Goal: Transaction & Acquisition: Purchase product/service

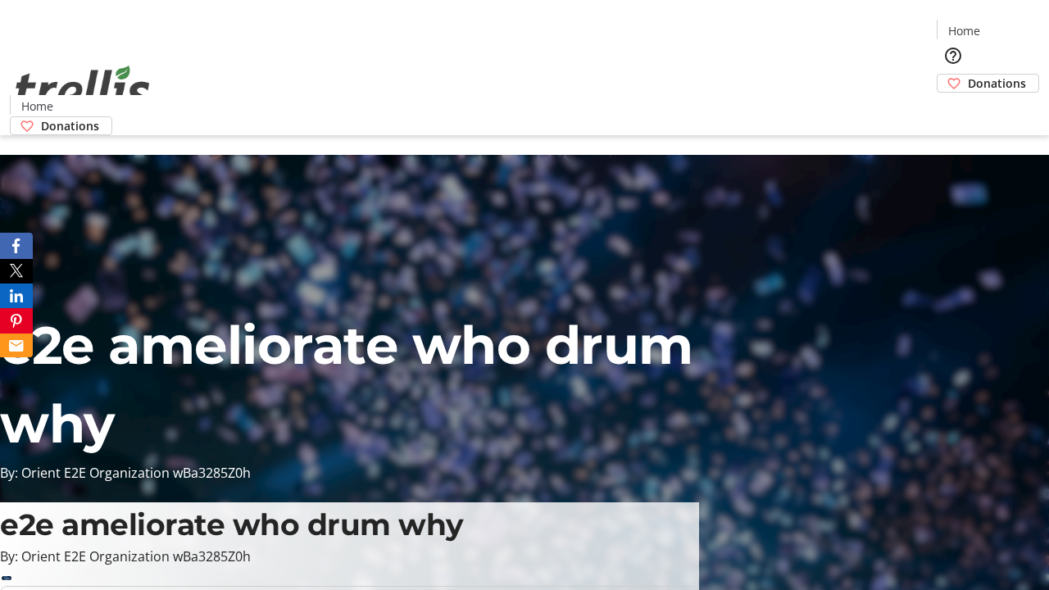
click at [968, 75] on span "Donations" at bounding box center [997, 83] width 58 height 17
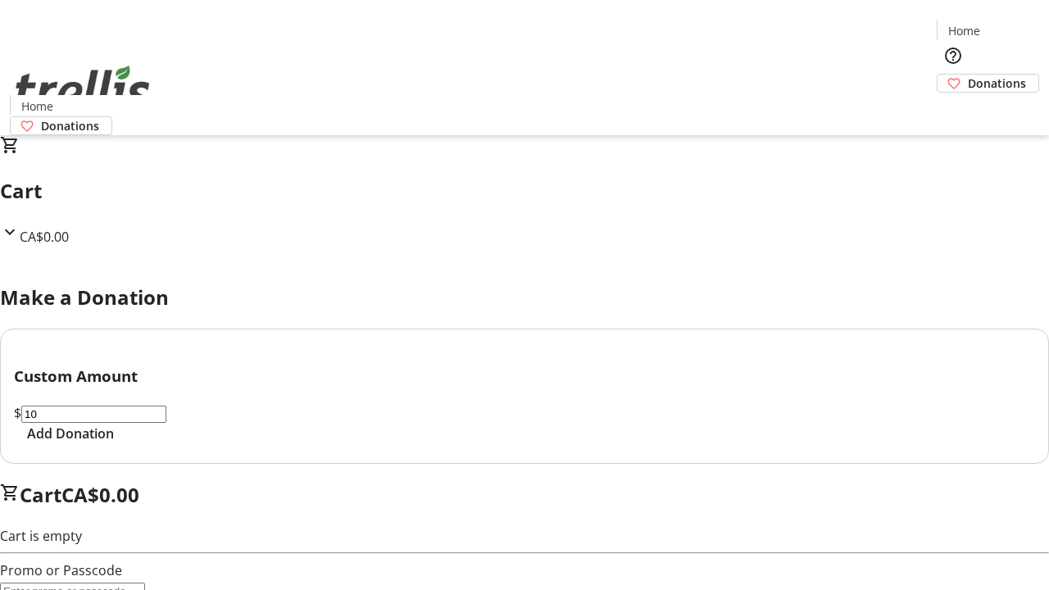
click at [114, 443] on span "Add Donation" at bounding box center [70, 434] width 87 height 20
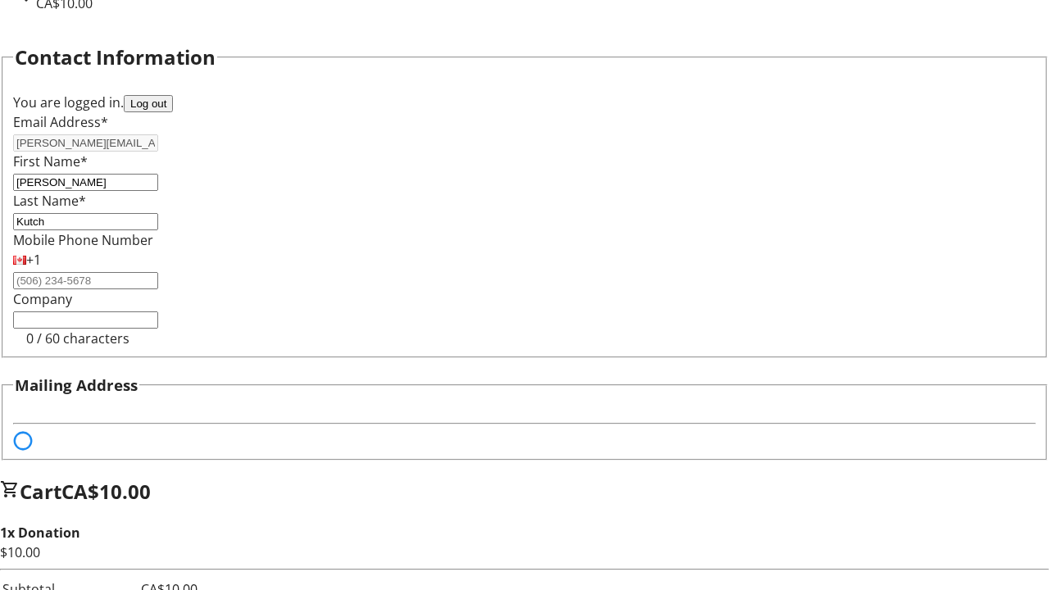
select select "BC"
select select "CA"
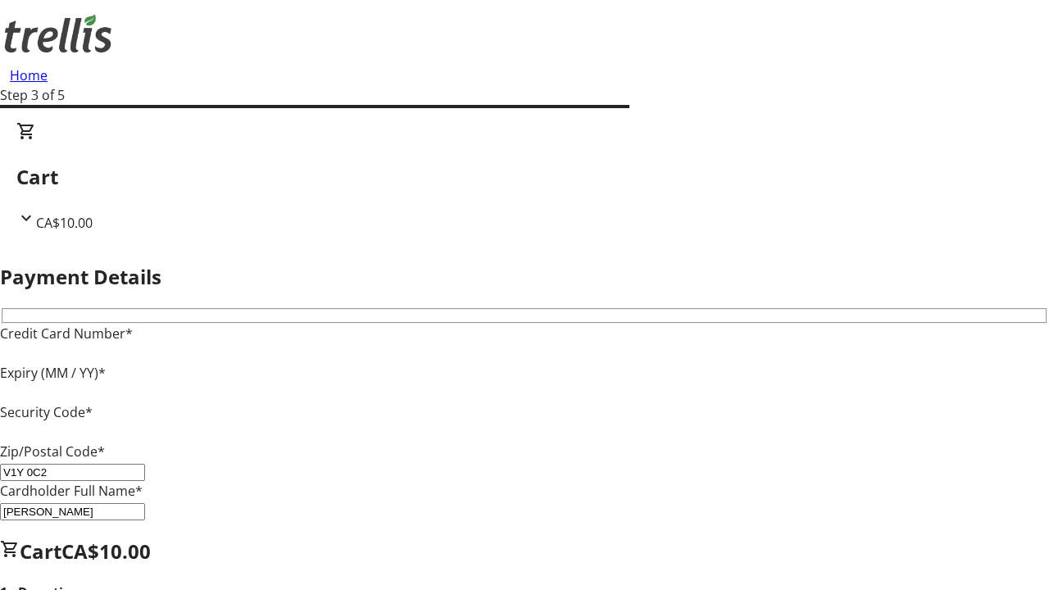
type input "V1Y 0C2"
